Goal: Browse casually

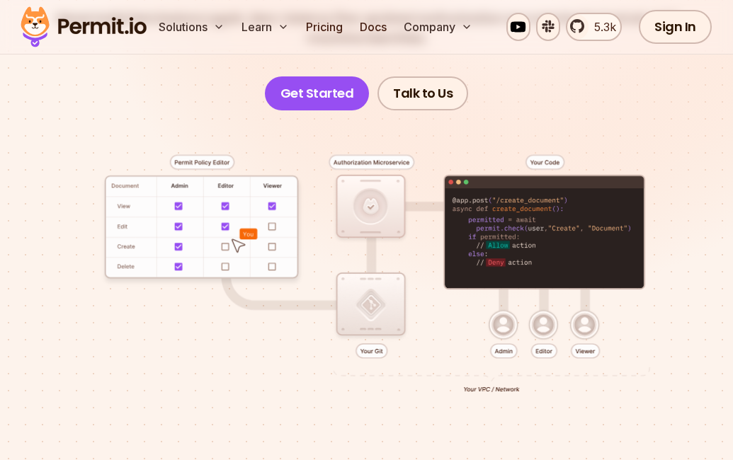
scroll to position [248, 0]
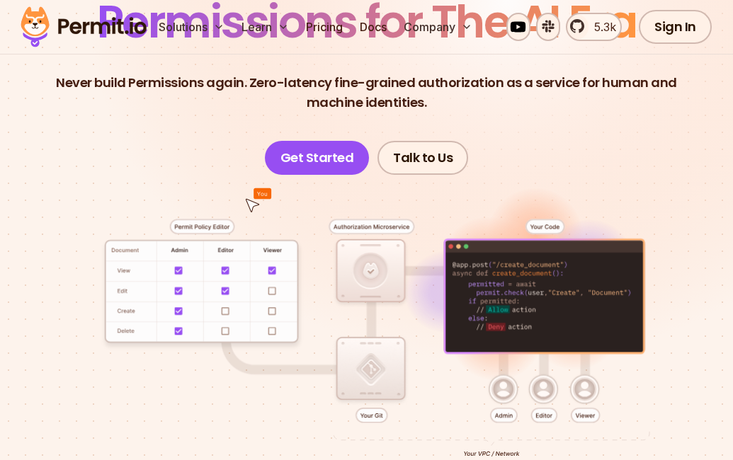
scroll to position [183, 0]
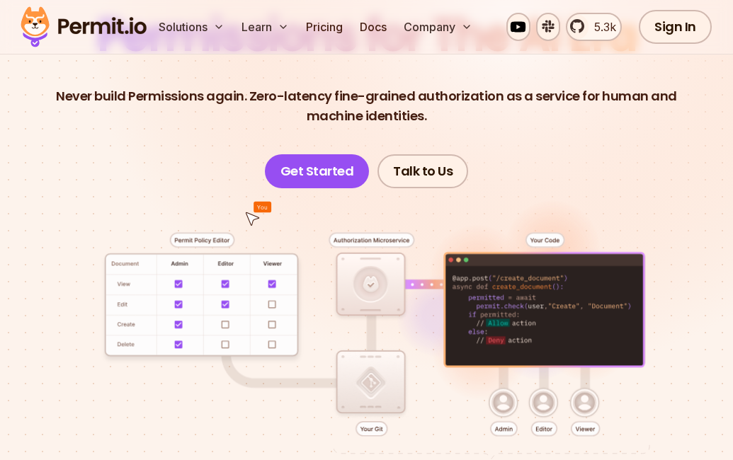
scroll to position [168, 0]
